Goal: Task Accomplishment & Management: Manage account settings

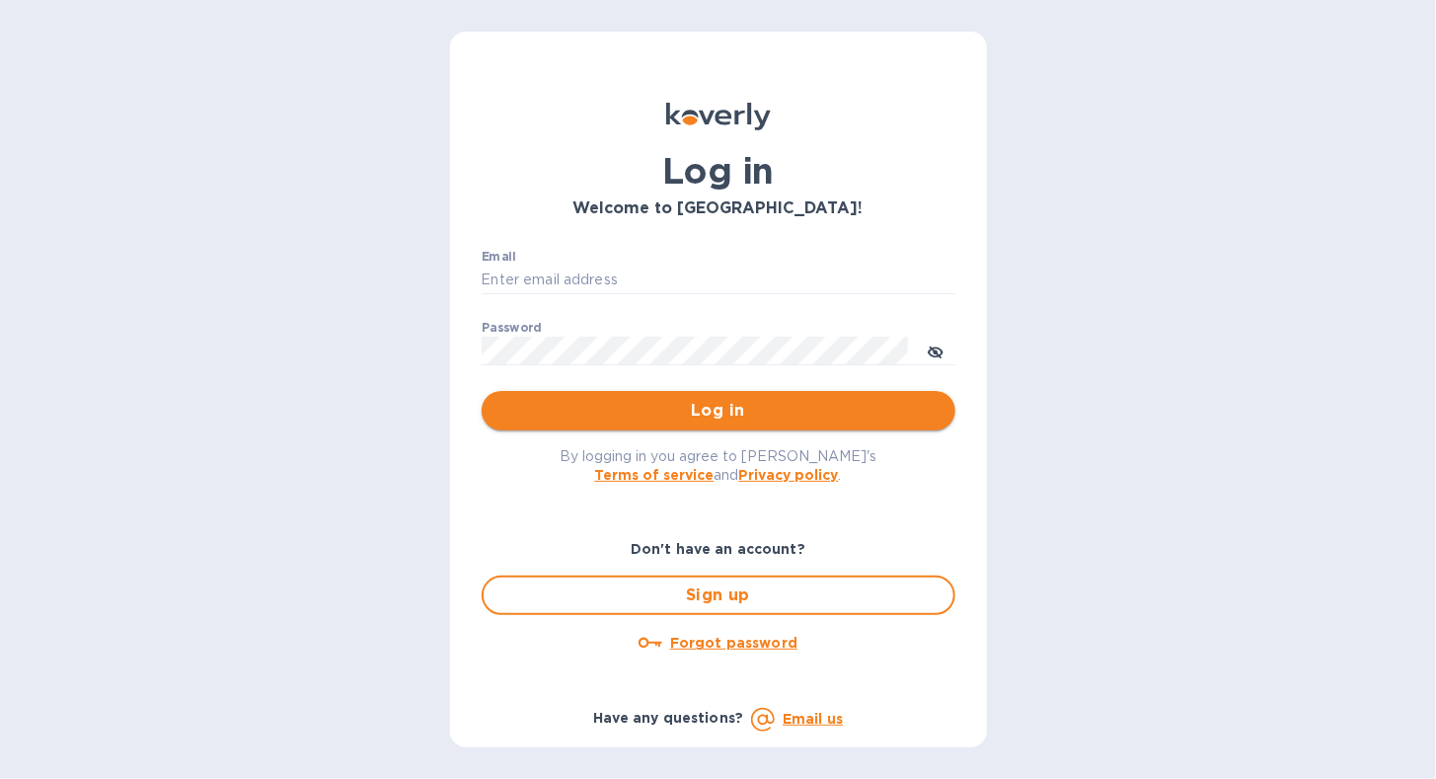
type input "[EMAIL_ADDRESS][DOMAIN_NAME]"
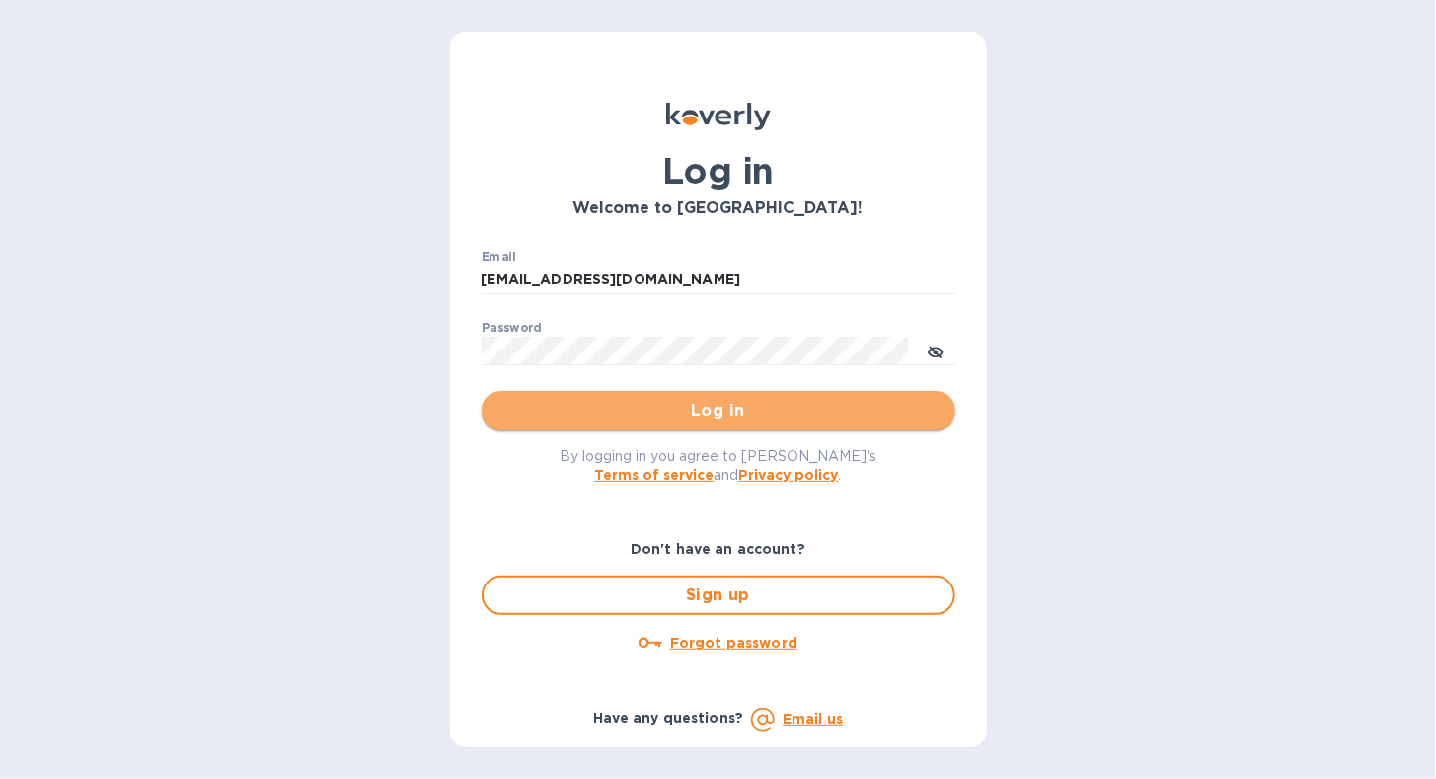
click at [673, 413] on span "Log in" at bounding box center [718, 411] width 442 height 24
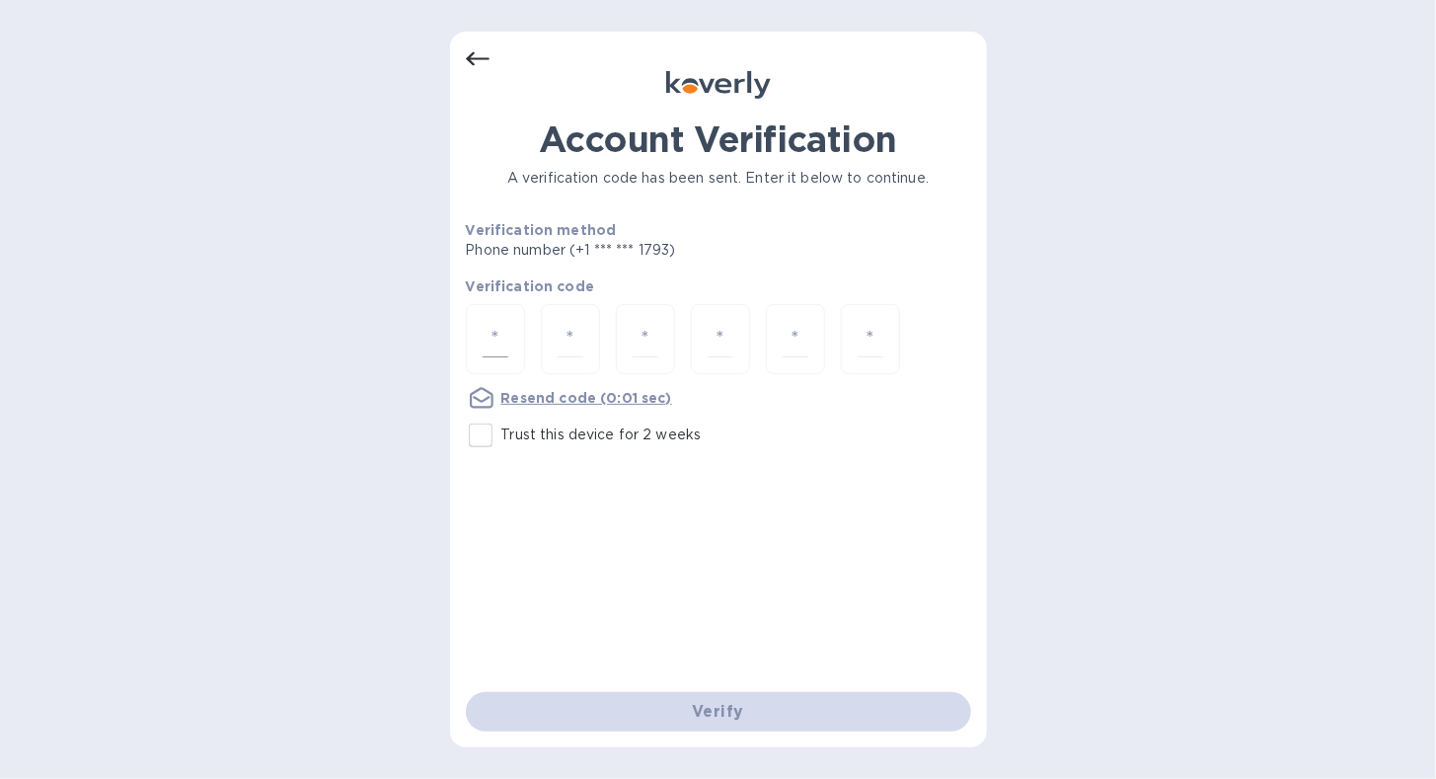
click at [476, 314] on div at bounding box center [495, 339] width 59 height 70
type input "7"
type input "3"
type input "6"
type input "3"
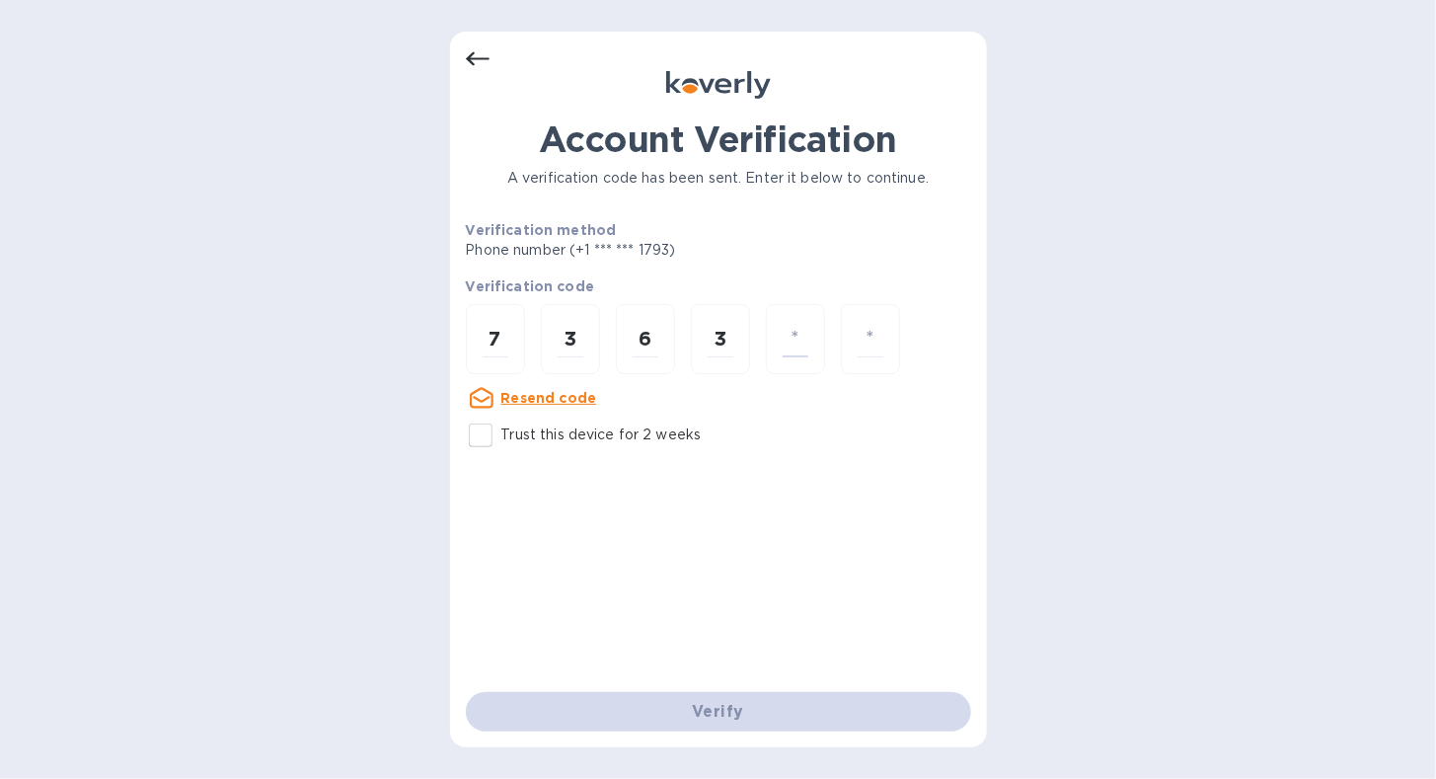
type input "4"
type input "0"
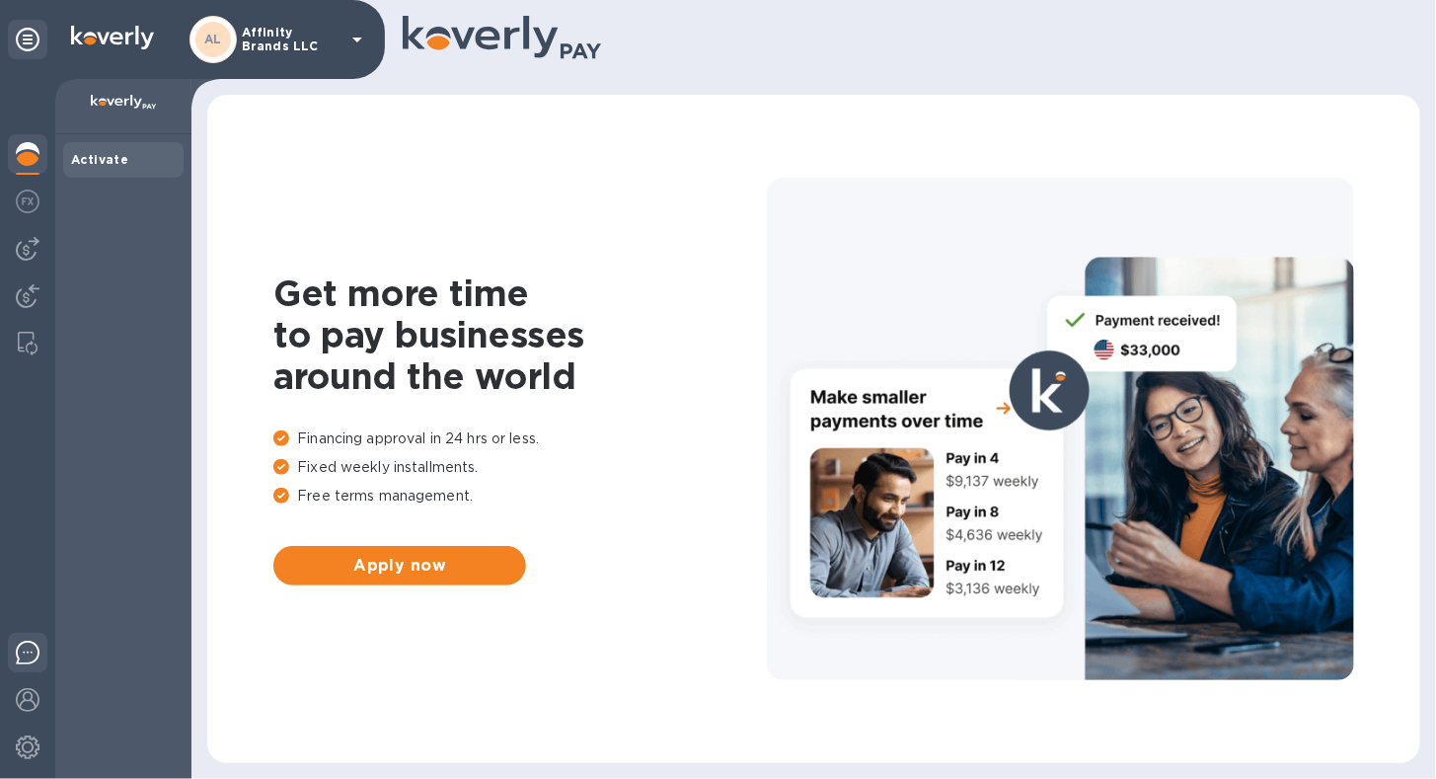
click at [29, 645] on img at bounding box center [28, 652] width 24 height 24
